Goal: Navigation & Orientation: Find specific page/section

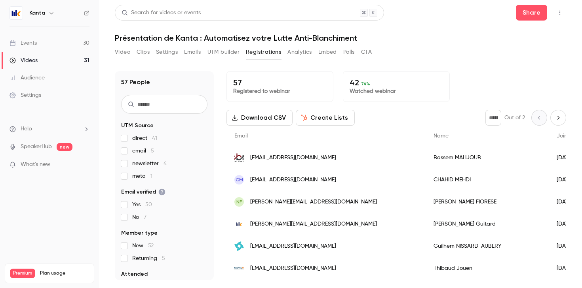
click at [83, 36] on link "Events 30" at bounding box center [49, 42] width 99 height 17
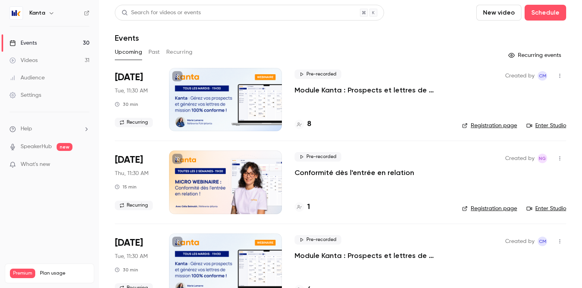
click at [178, 52] on button "Recurring" at bounding box center [179, 52] width 27 height 13
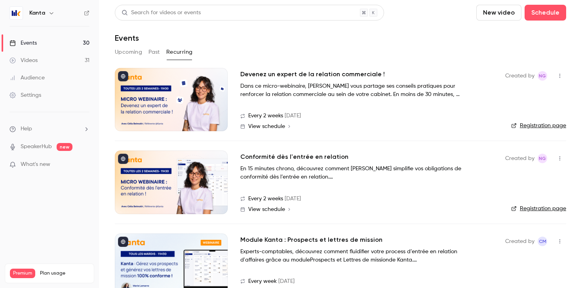
click at [155, 52] on button "Past" at bounding box center [153, 52] width 11 height 13
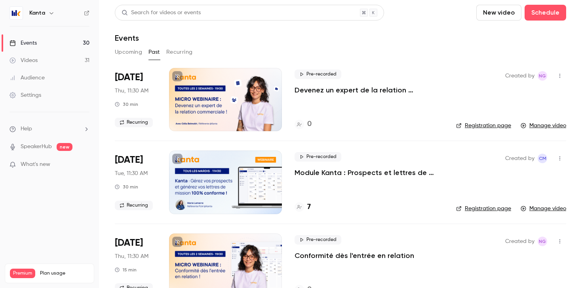
click at [121, 52] on button "Upcoming" at bounding box center [128, 52] width 27 height 13
